Goal: Obtain resource: Obtain resource

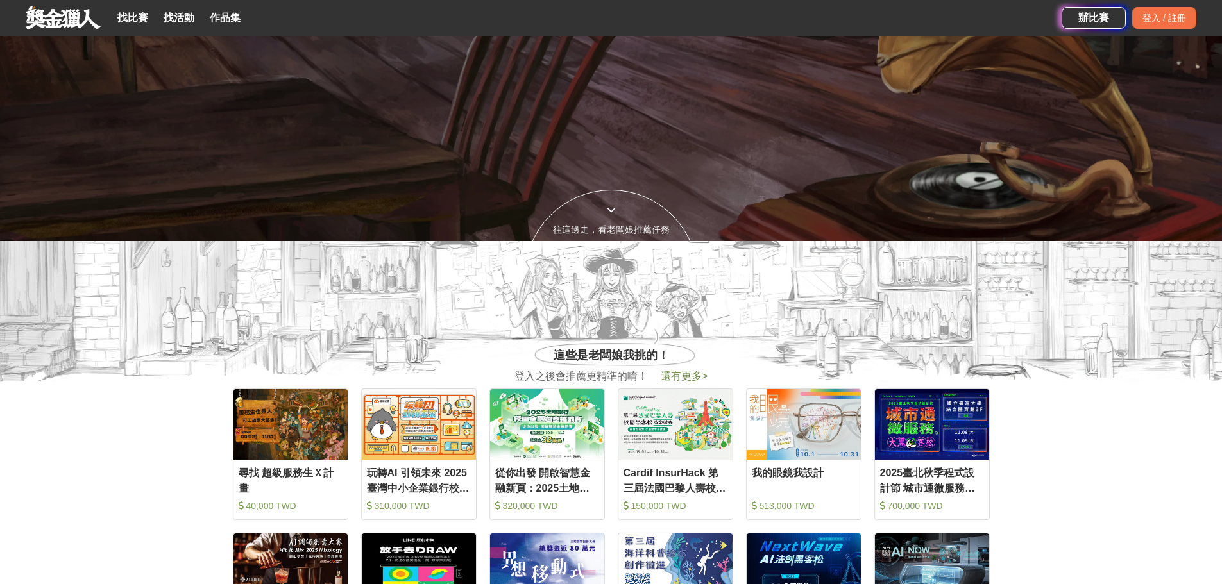
scroll to position [449, 0]
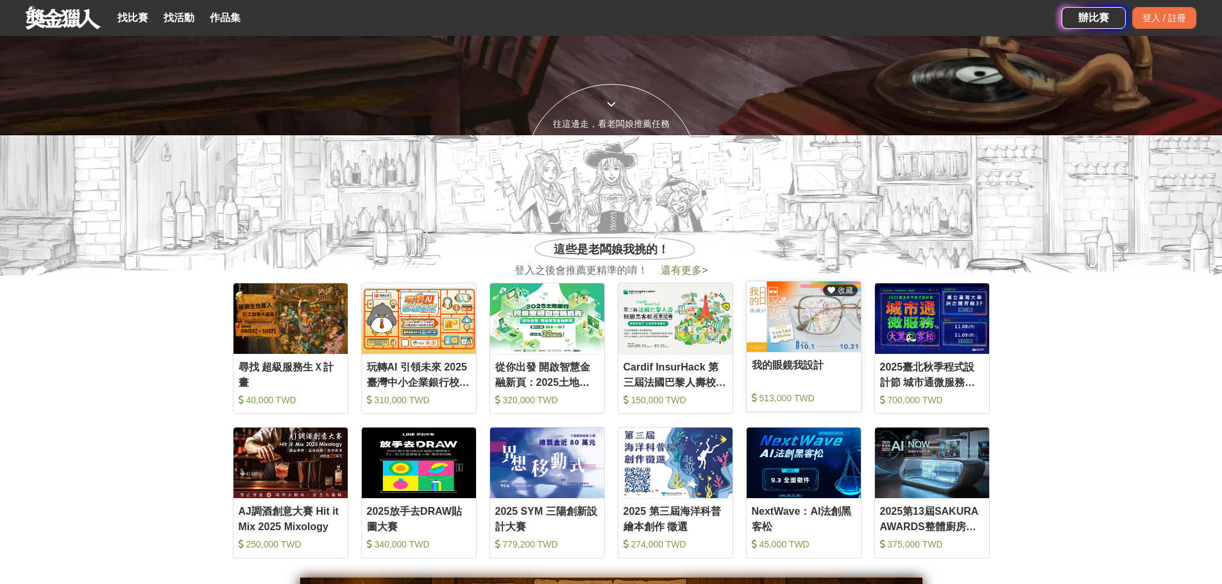
click at [768, 301] on img at bounding box center [804, 317] width 114 height 71
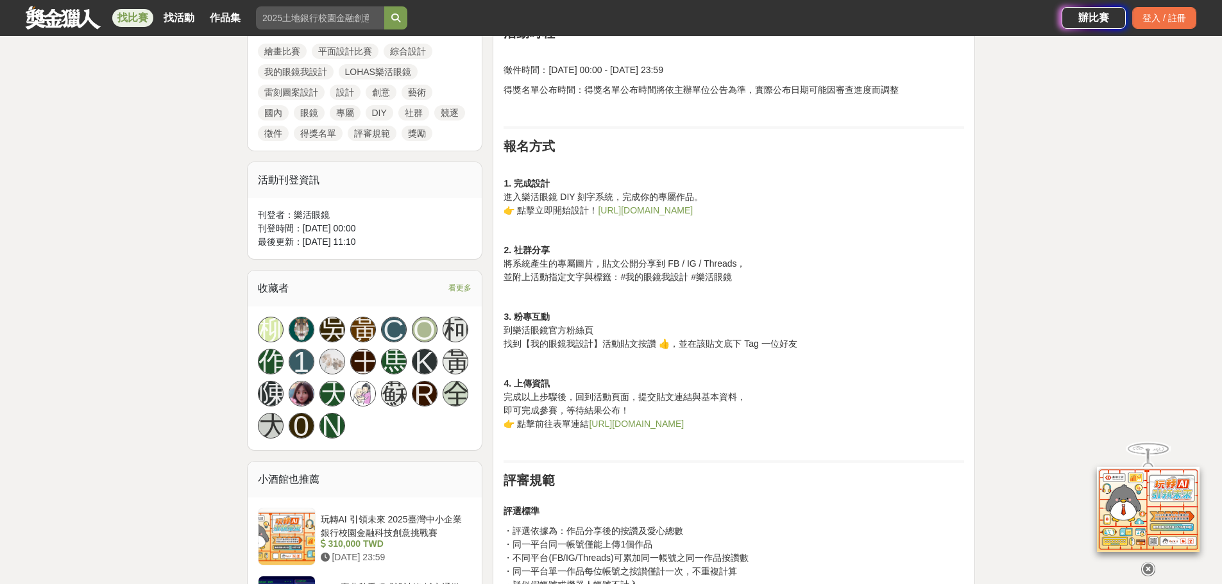
scroll to position [642, 0]
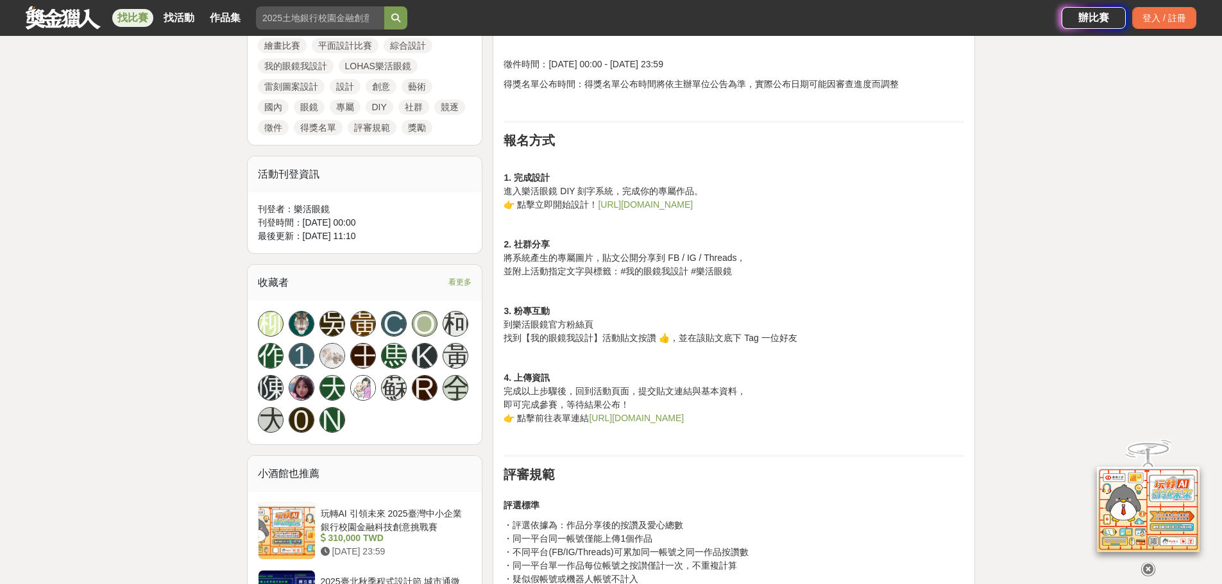
click at [668, 204] on link "https://reurl.cc/WOmd5k" at bounding box center [645, 205] width 95 height 10
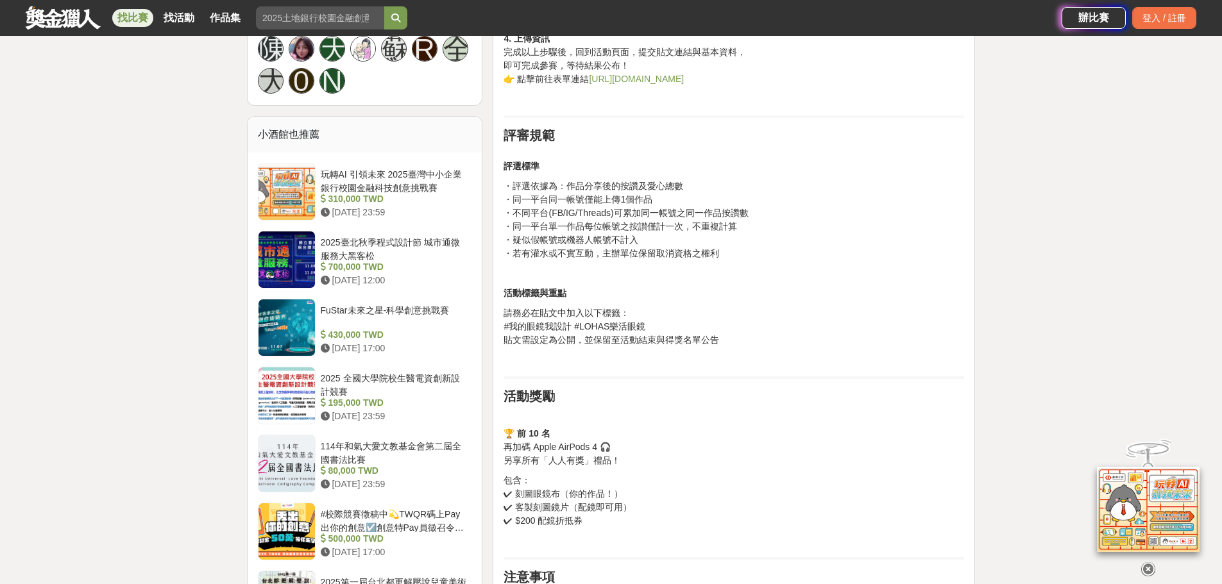
scroll to position [1155, 0]
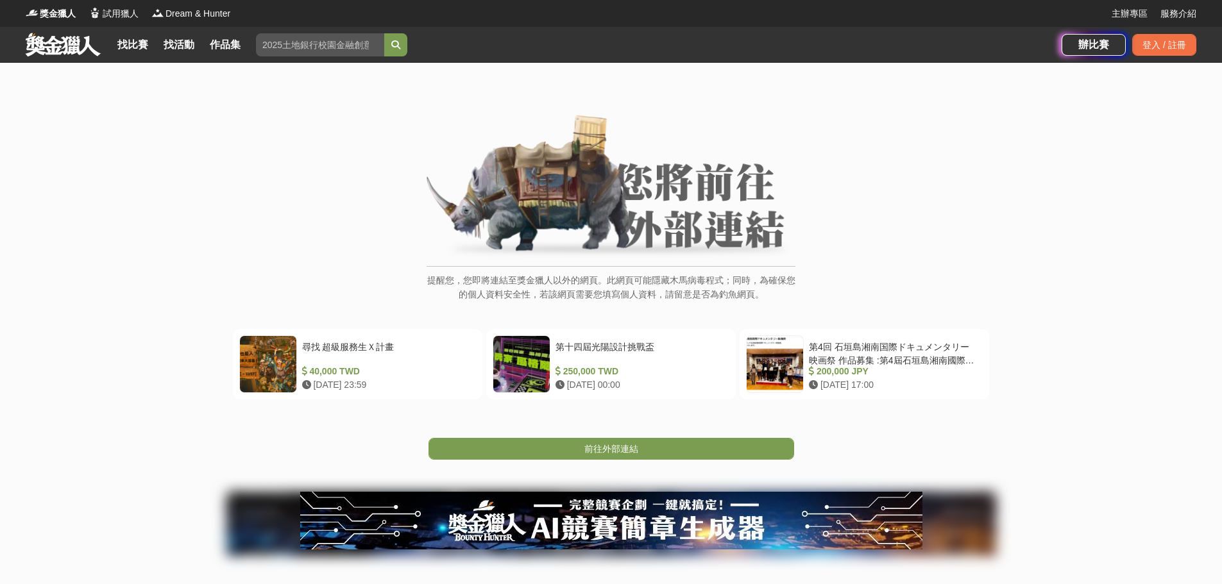
click at [636, 447] on span "前往外部連結" at bounding box center [611, 449] width 54 height 10
